Goal: Information Seeking & Learning: Learn about a topic

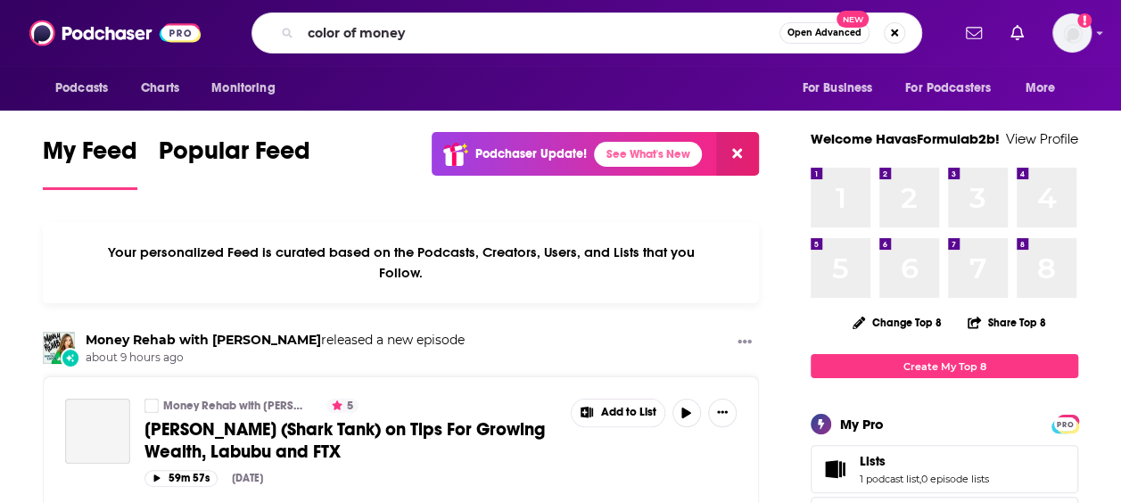
type input "color of money"
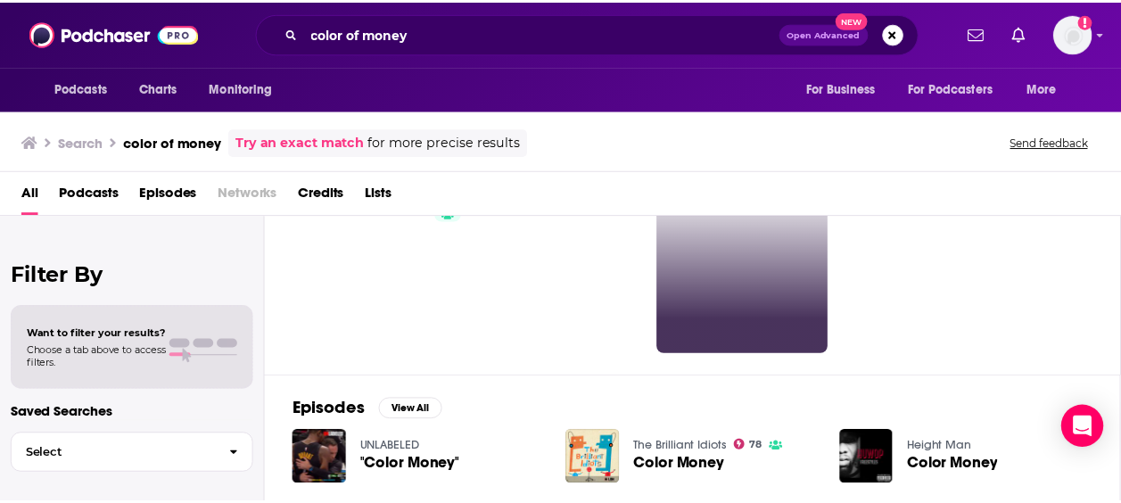
scroll to position [87, 0]
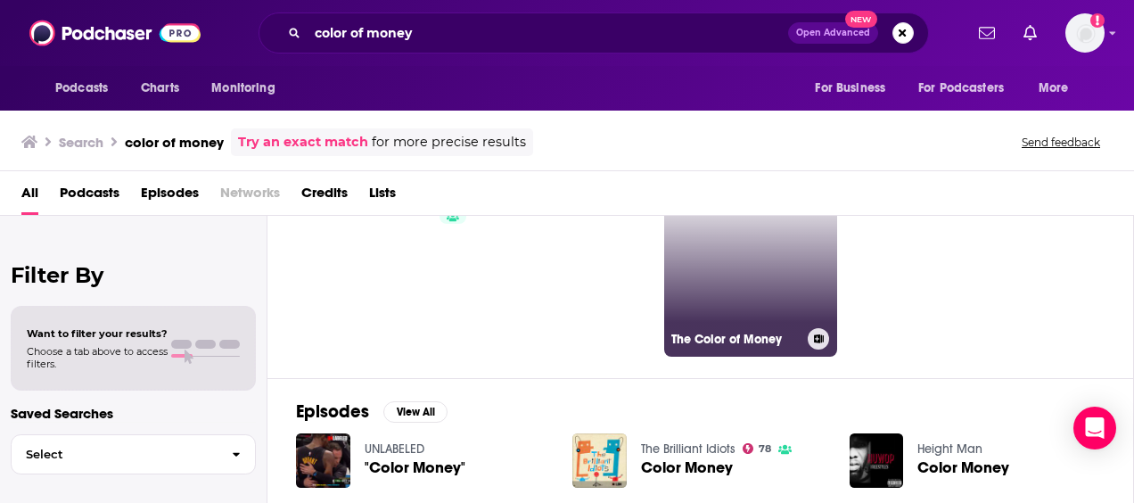
click at [776, 278] on link "The Color of Money" at bounding box center [750, 270] width 173 height 173
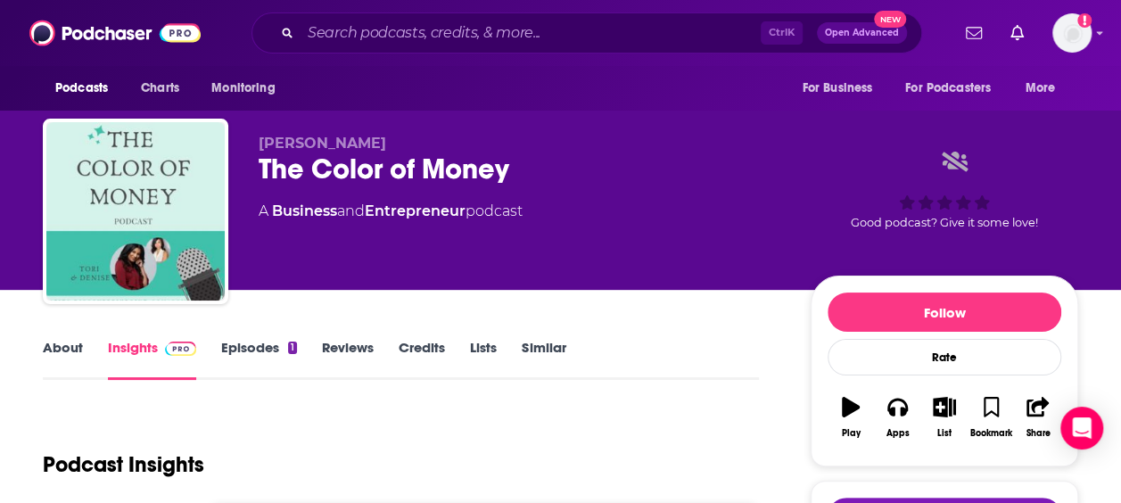
scroll to position [2, 0]
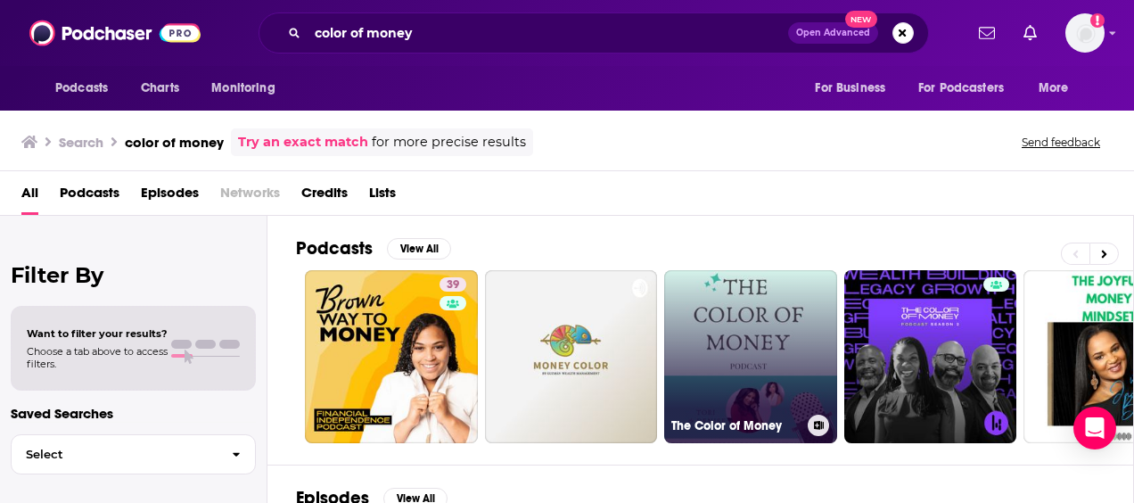
click at [788, 383] on link "The Color of Money" at bounding box center [750, 356] width 173 height 173
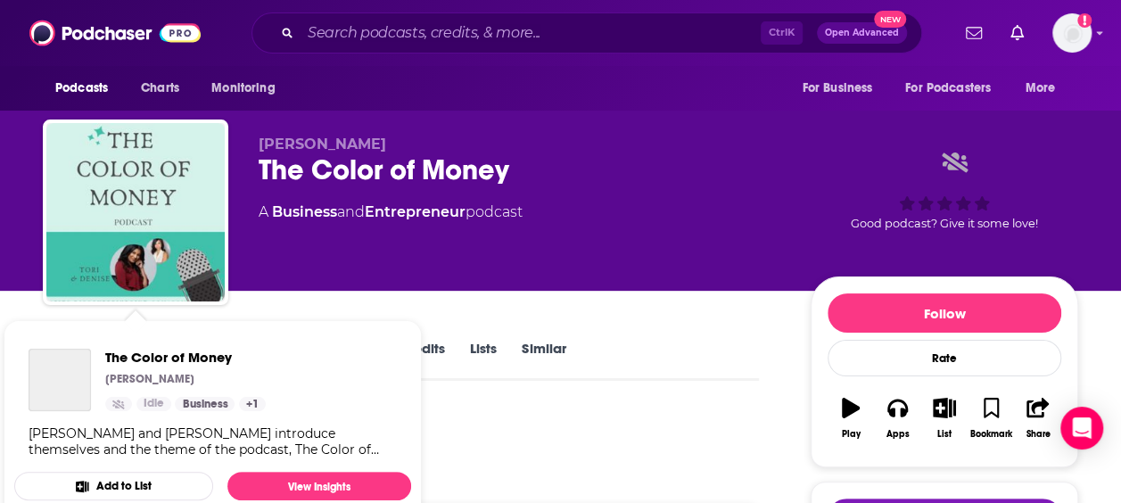
click at [52, 351] on div "The Color of Money" at bounding box center [60, 380] width 62 height 62
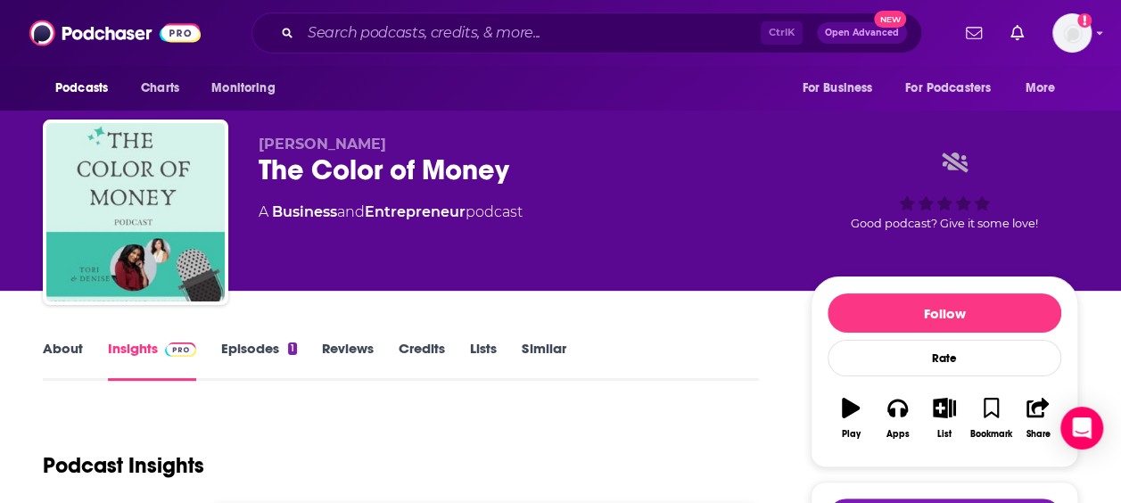
click at [49, 345] on link "About" at bounding box center [63, 360] width 40 height 41
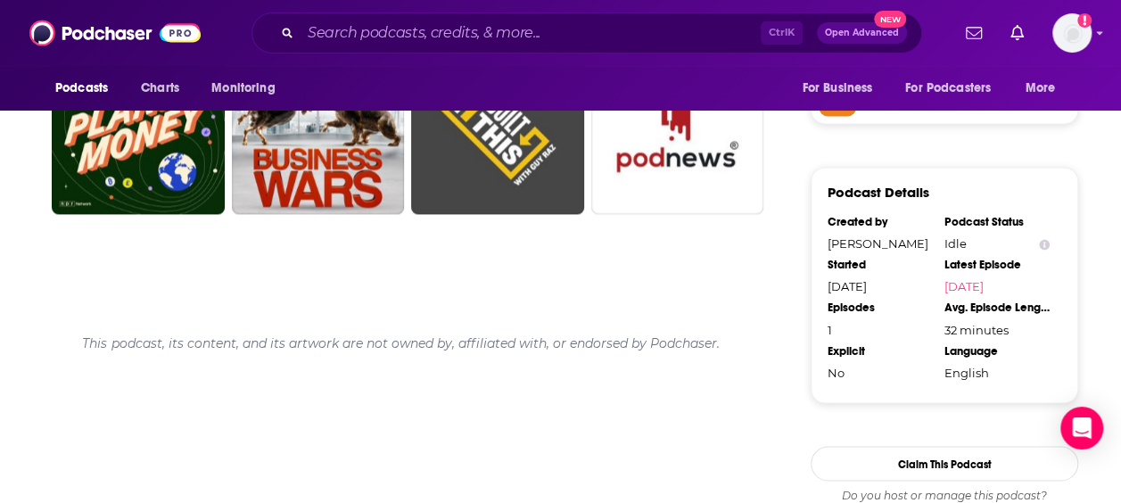
scroll to position [1352, 0]
